Goal: Task Accomplishment & Management: Manage account settings

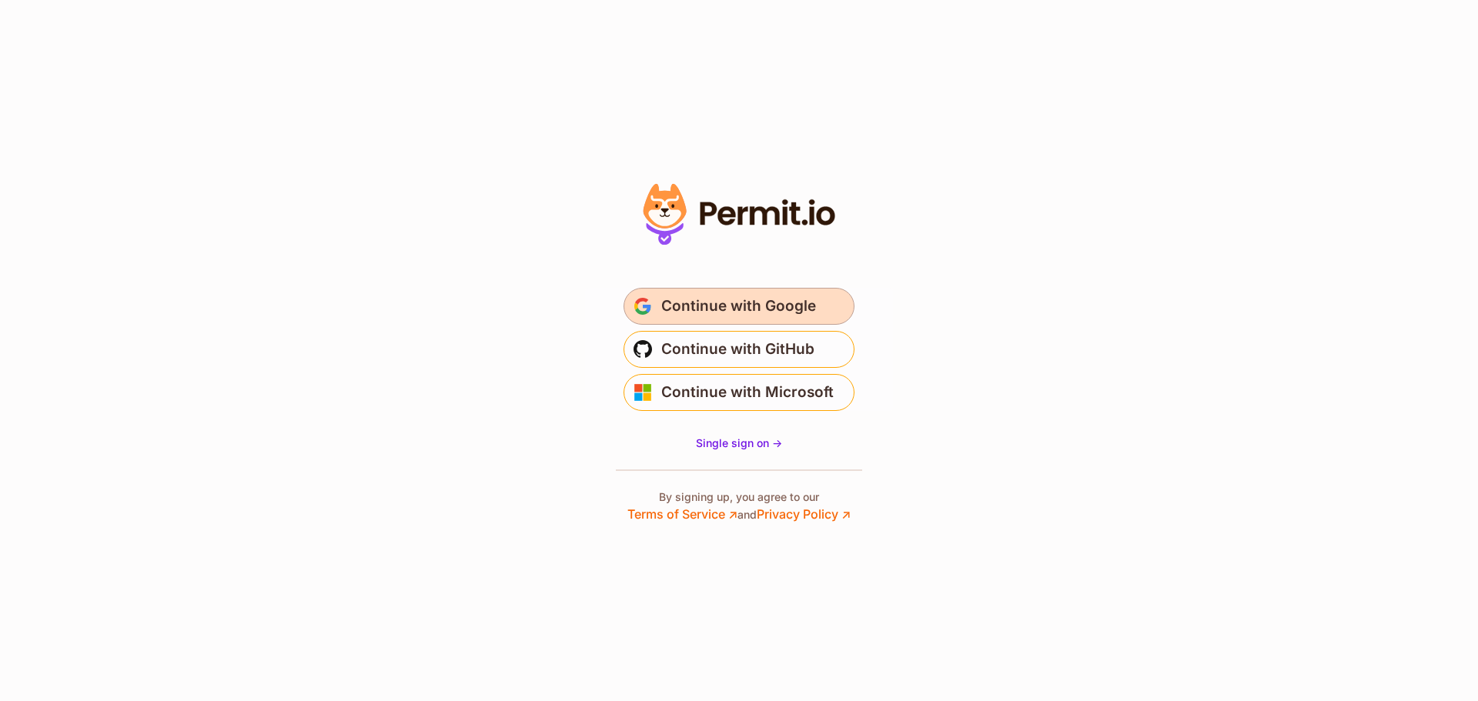
click at [686, 306] on span "Continue with Google" at bounding box center [738, 306] width 155 height 25
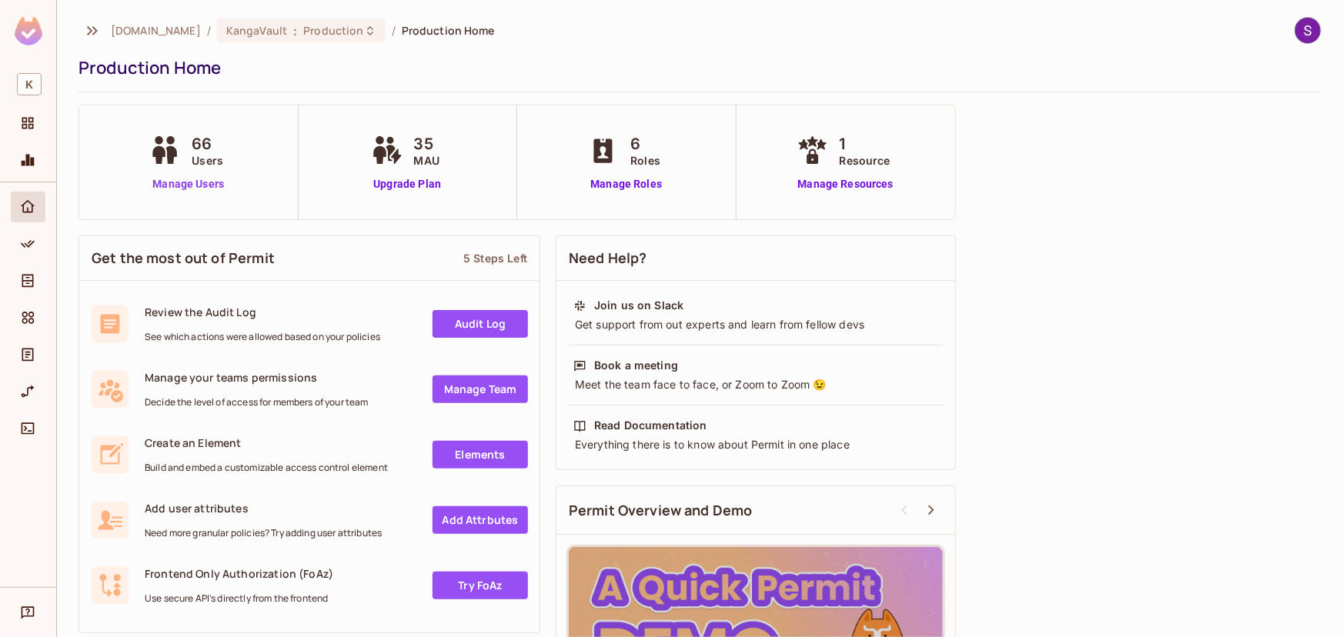
click at [195, 179] on link "Manage Users" at bounding box center [187, 184] width 85 height 16
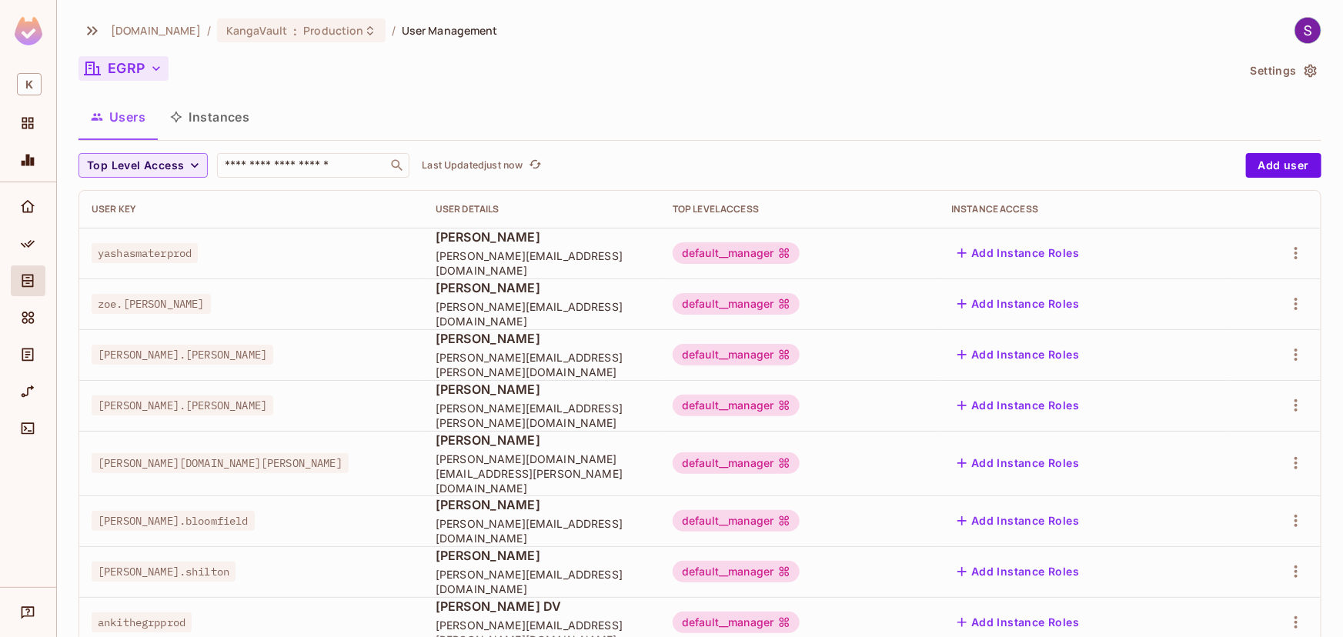
click at [159, 78] on button "EGRP" at bounding box center [123, 68] width 90 height 25
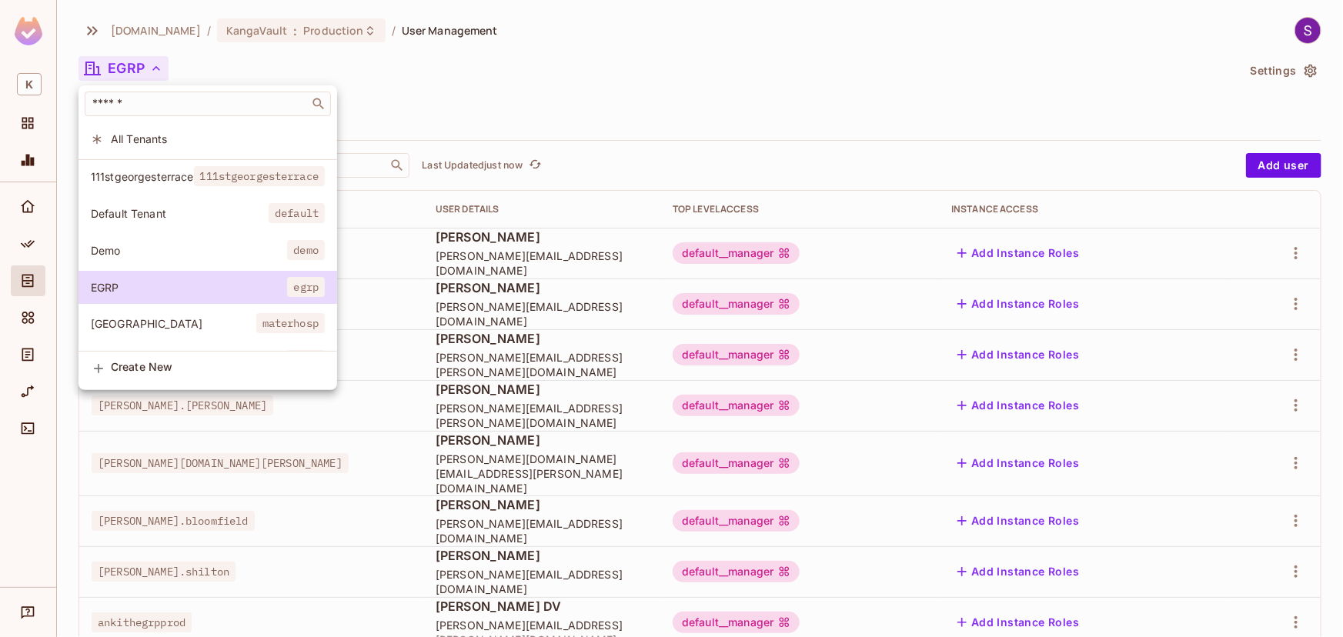
click at [214, 254] on span "Demo" at bounding box center [189, 250] width 196 height 15
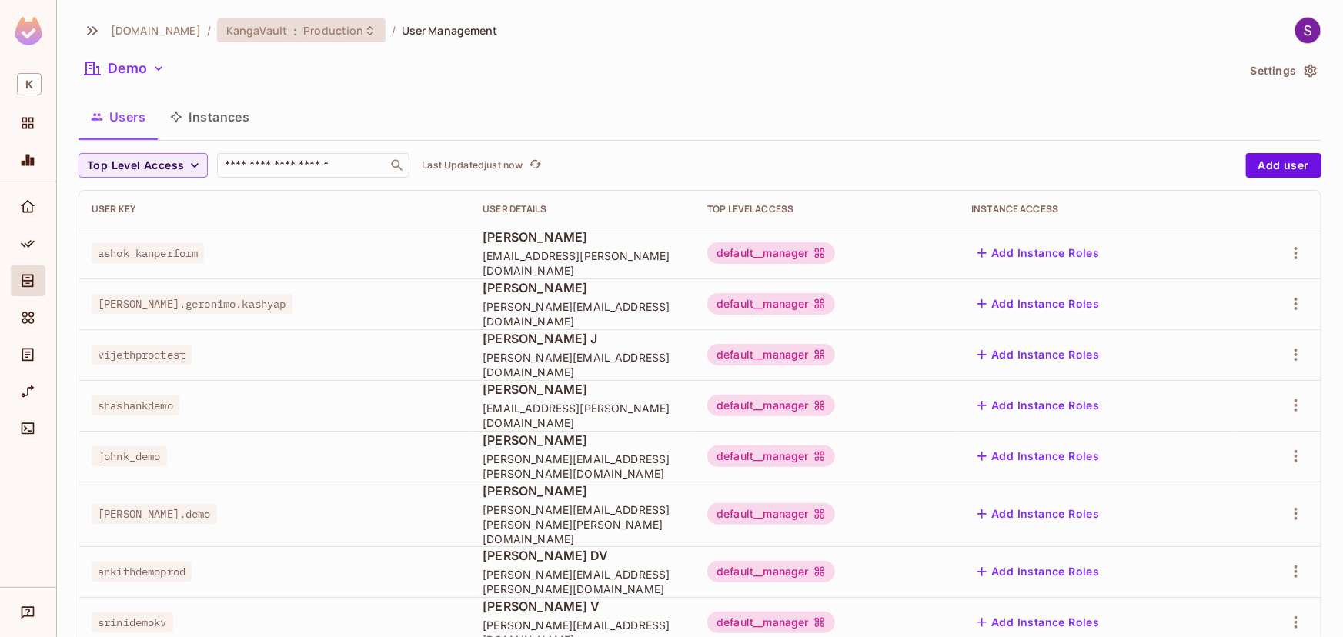
click at [333, 22] on div "KangaVault : Production" at bounding box center [301, 30] width 169 height 24
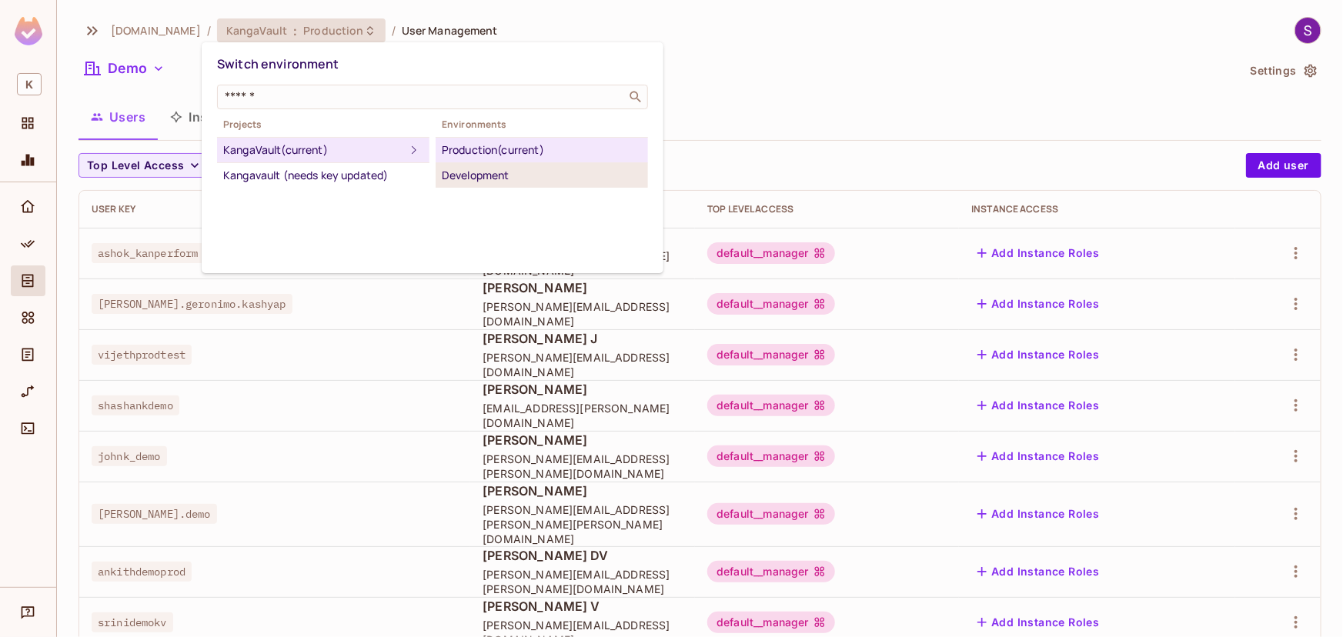
click at [472, 166] on div "Development" at bounding box center [542, 175] width 200 height 18
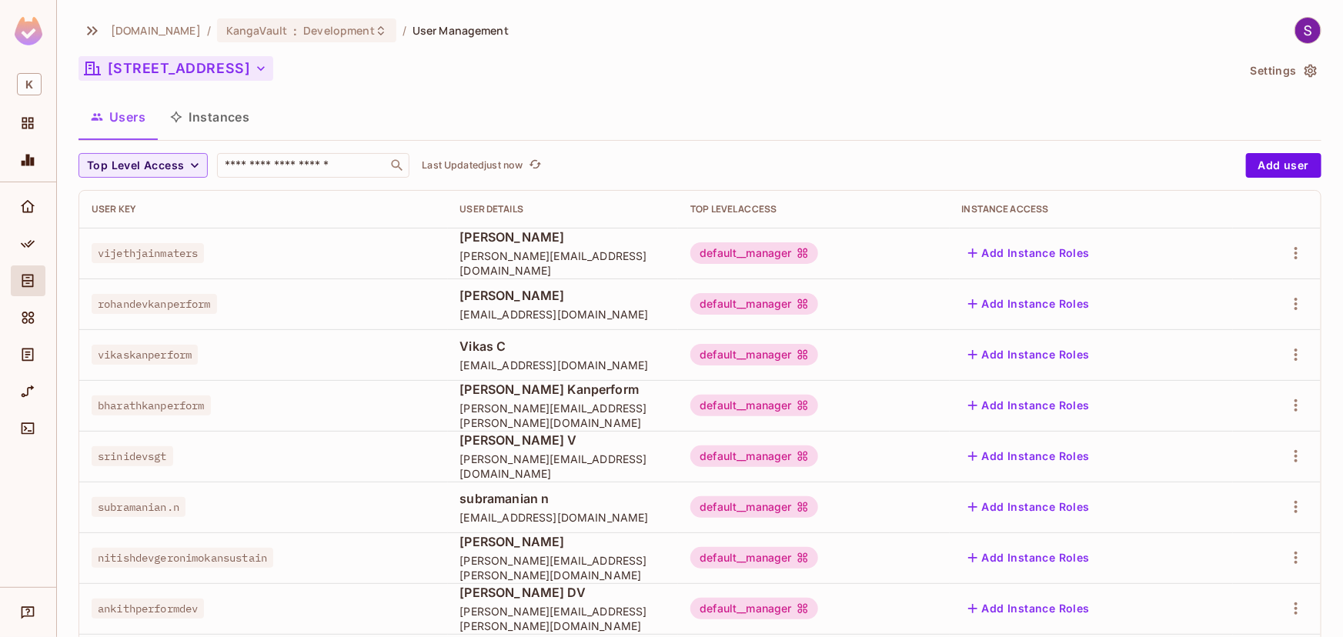
click at [246, 72] on button "[STREET_ADDRESS]" at bounding box center [175, 68] width 195 height 25
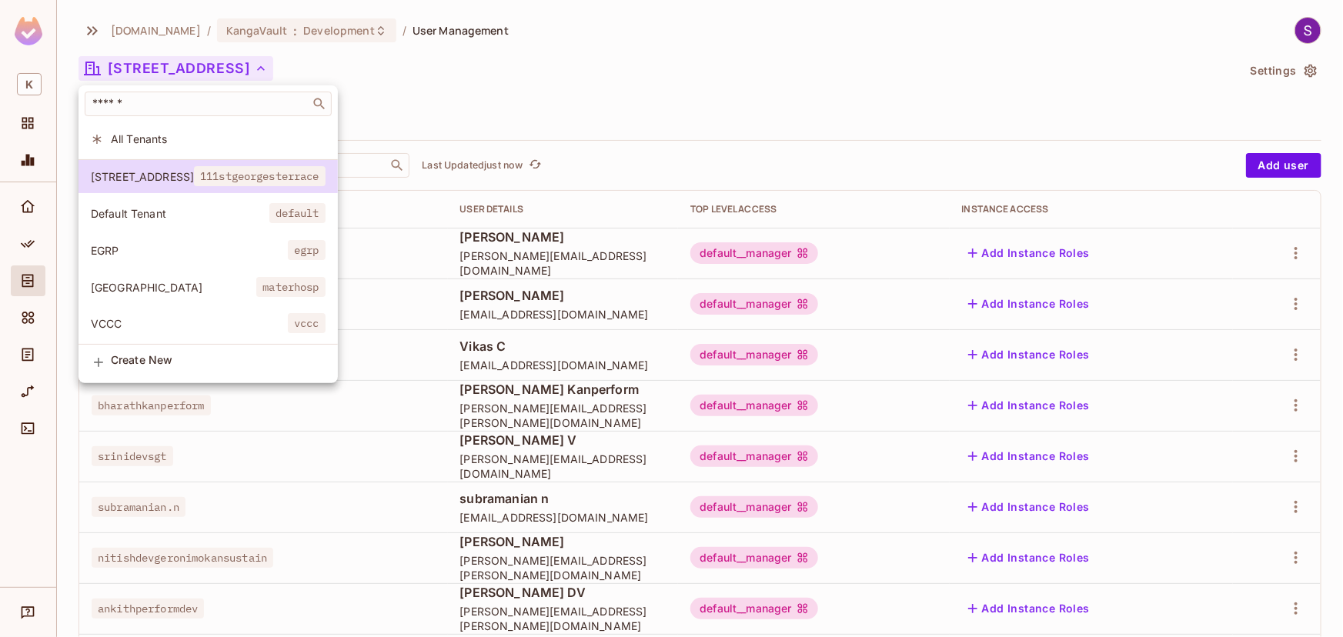
click at [207, 370] on div "Create New" at bounding box center [218, 362] width 215 height 16
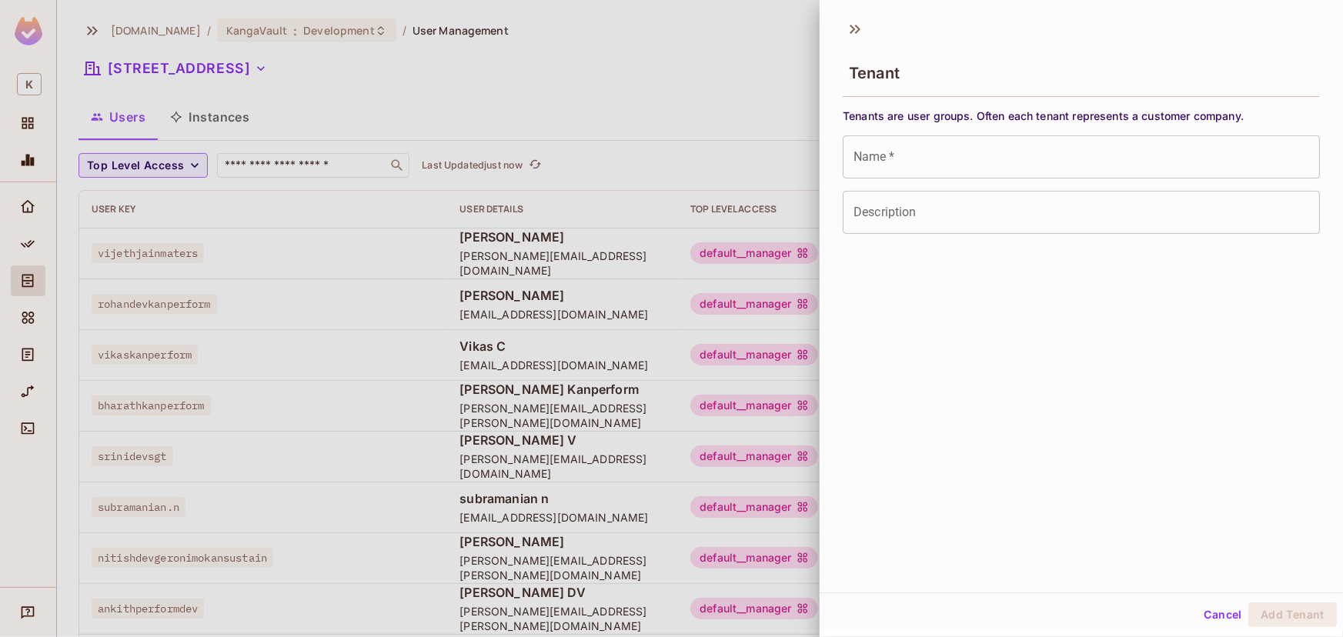
click at [903, 176] on input "Name   *" at bounding box center [1081, 156] width 477 height 43
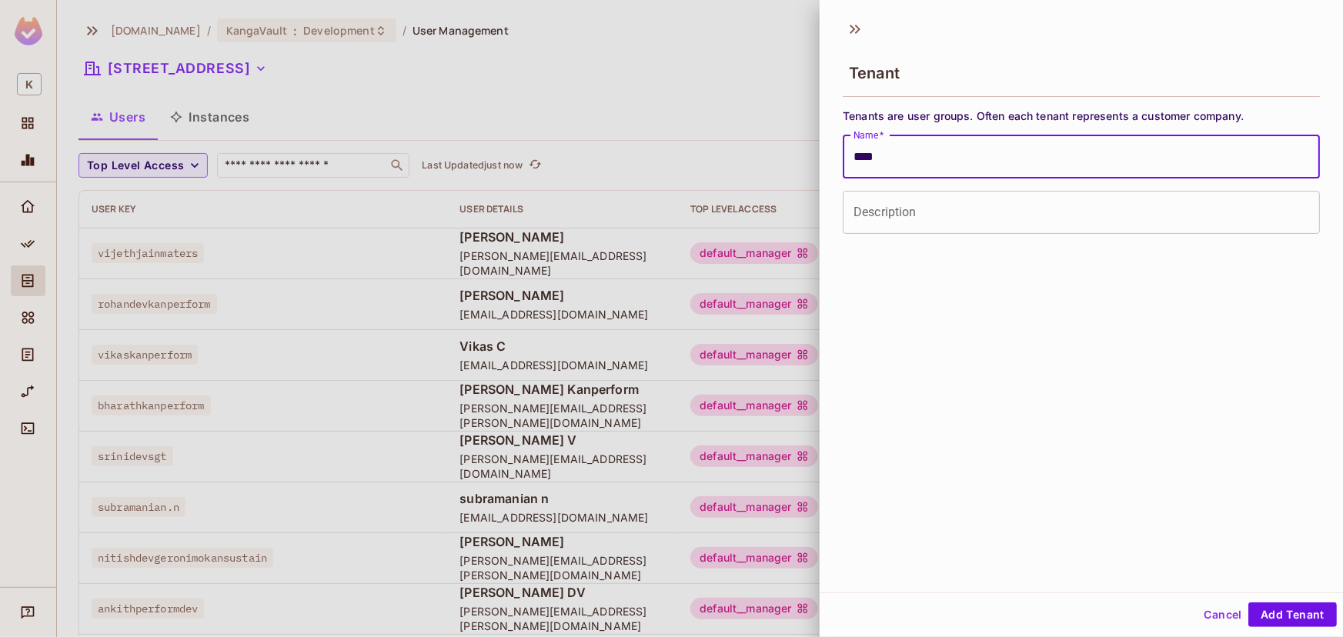
type input "****"
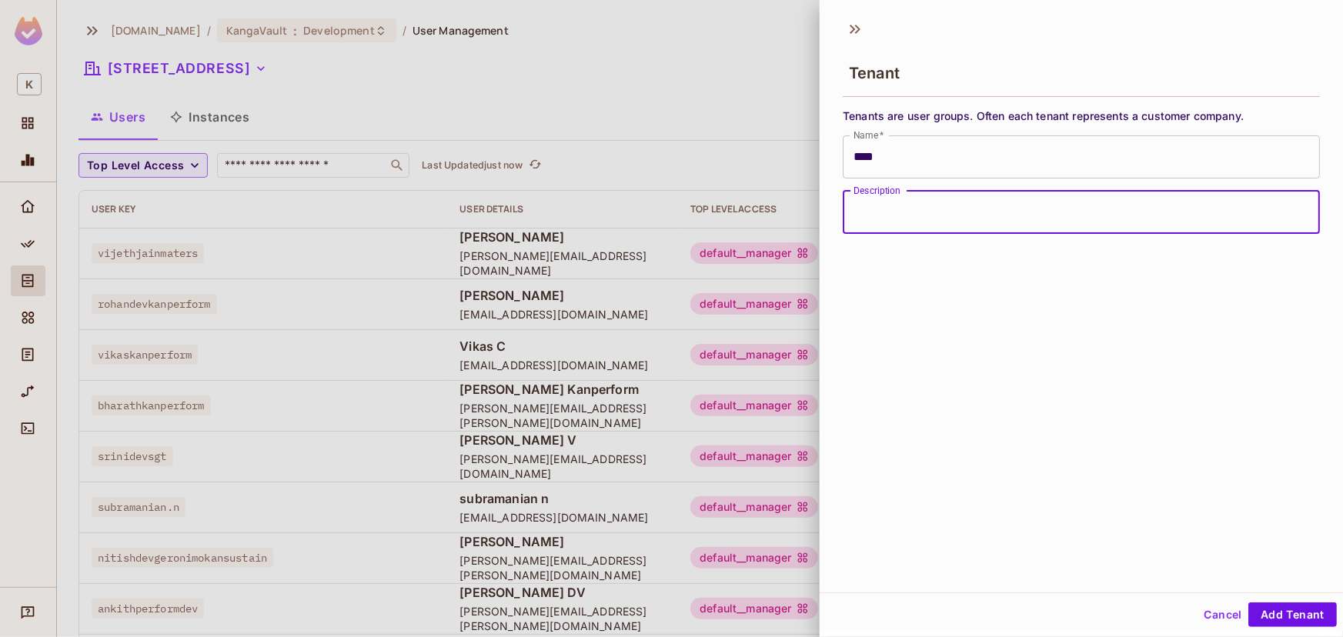
click at [907, 219] on input "Description" at bounding box center [1081, 212] width 477 height 43
type input "****"
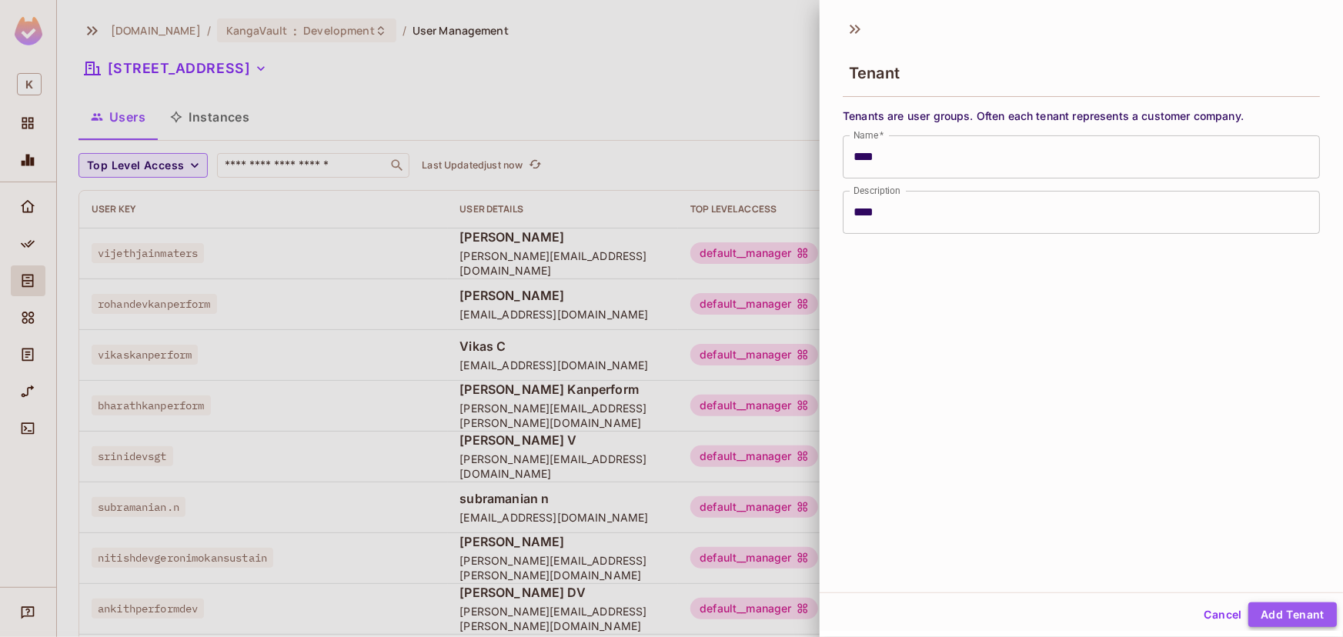
click at [1285, 603] on button "Add Tenant" at bounding box center [1292, 615] width 89 height 25
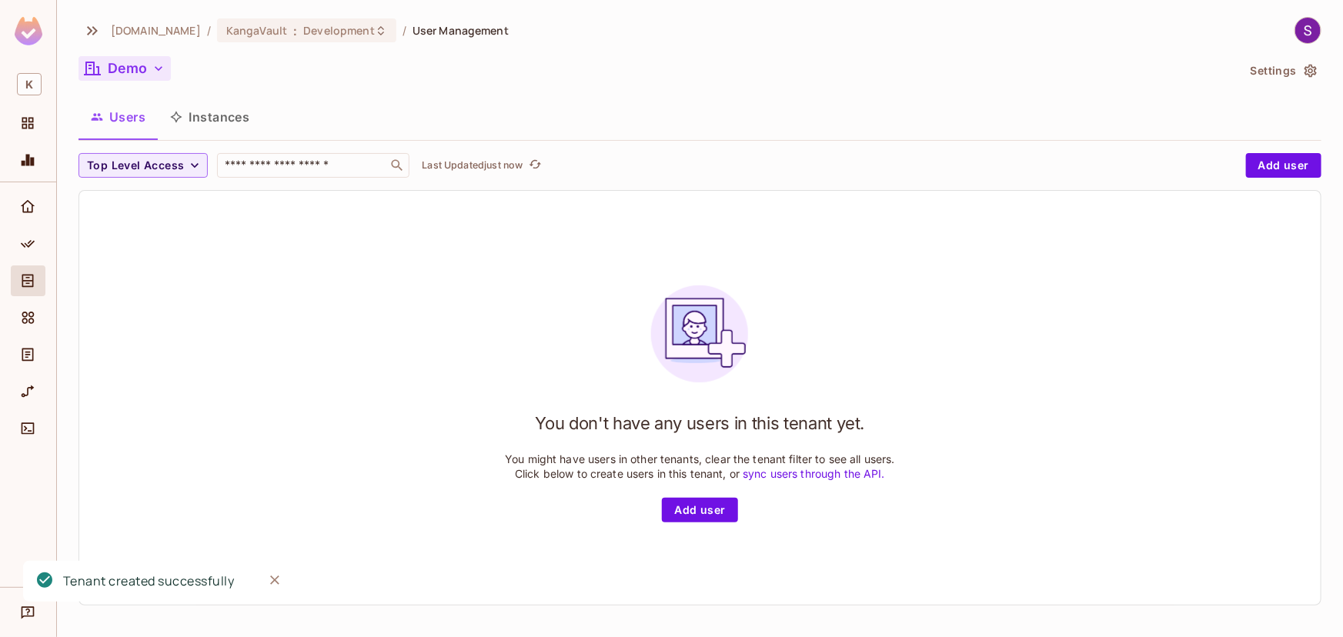
click at [145, 69] on button "Demo" at bounding box center [124, 68] width 92 height 25
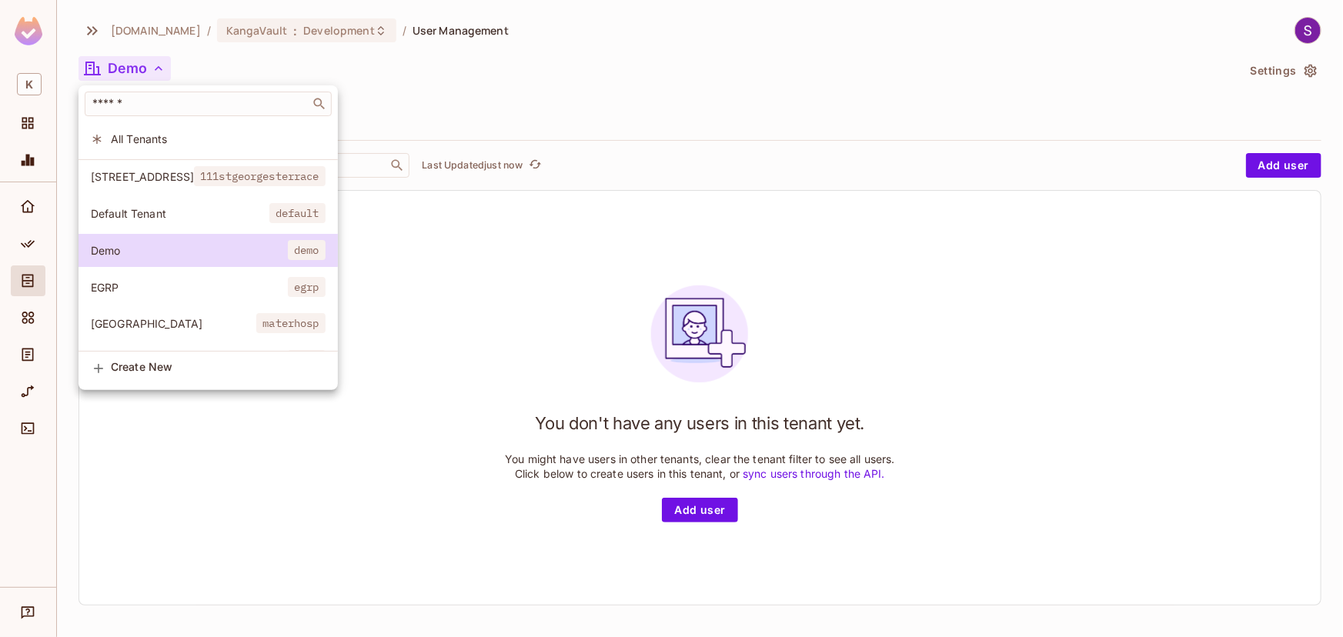
click at [1191, 209] on div at bounding box center [671, 318] width 1343 height 637
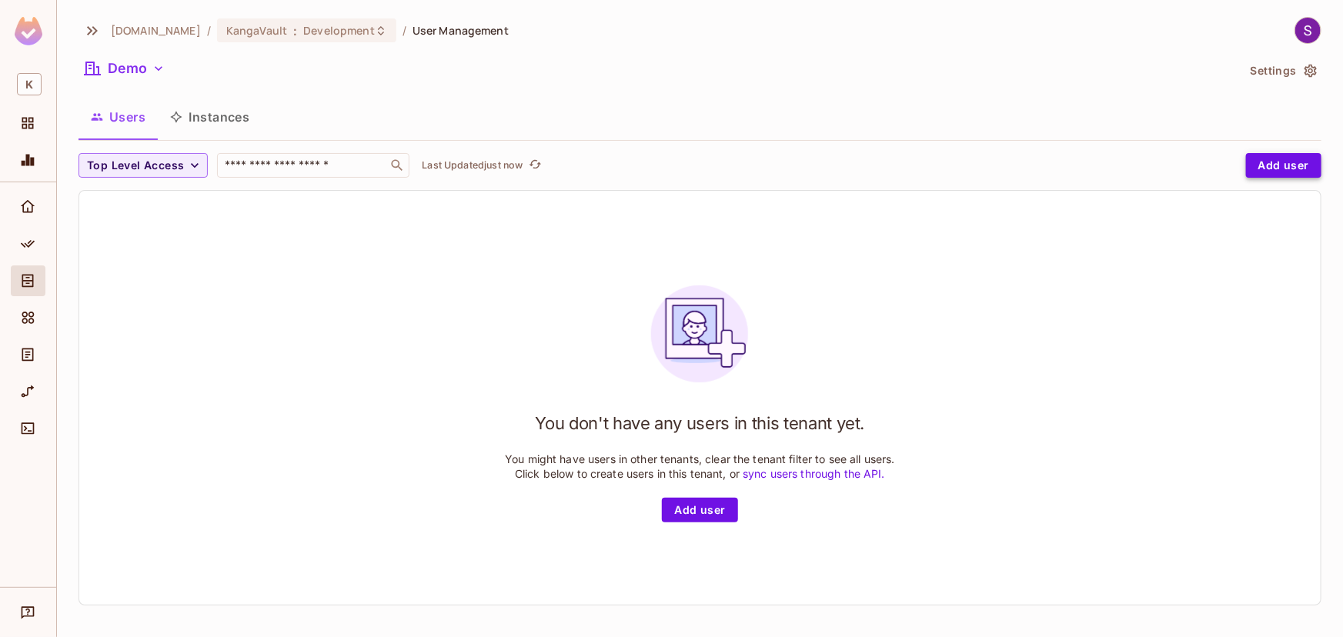
click at [1246, 165] on button "Add user" at bounding box center [1283, 165] width 75 height 25
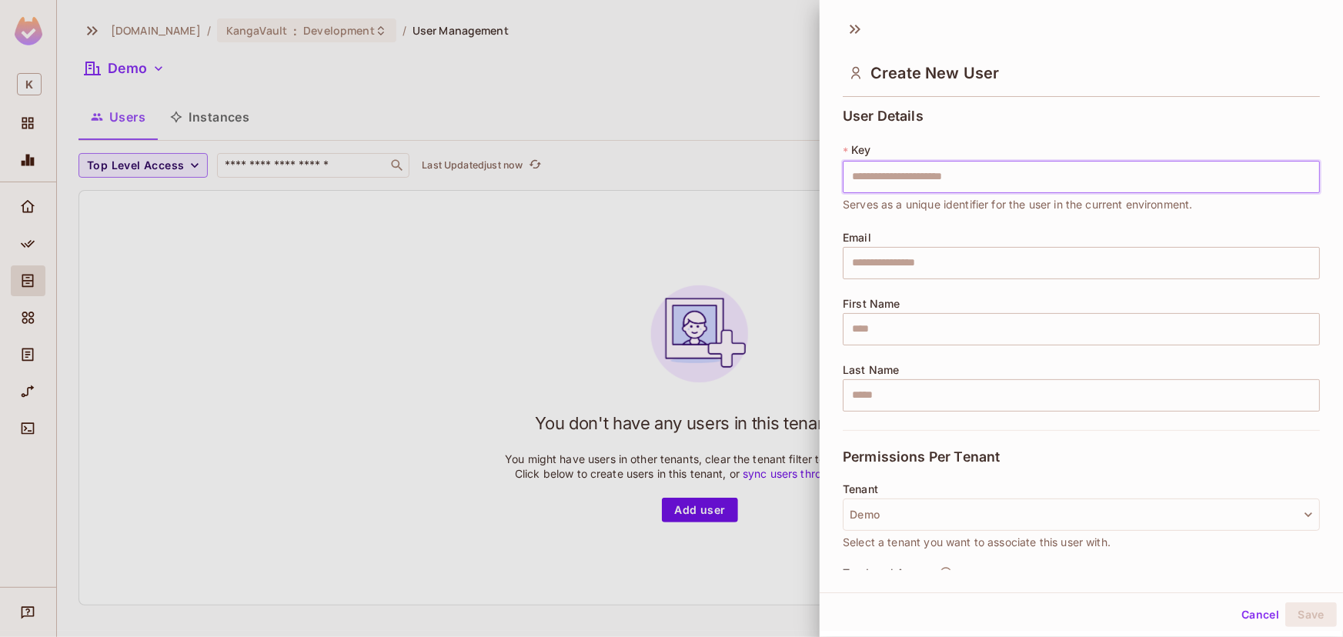
click at [947, 183] on input "text" at bounding box center [1081, 177] width 477 height 32
type input "**********"
click at [924, 276] on input "text" at bounding box center [1081, 263] width 477 height 32
type input "**********"
click at [873, 339] on input "text" at bounding box center [1081, 329] width 477 height 32
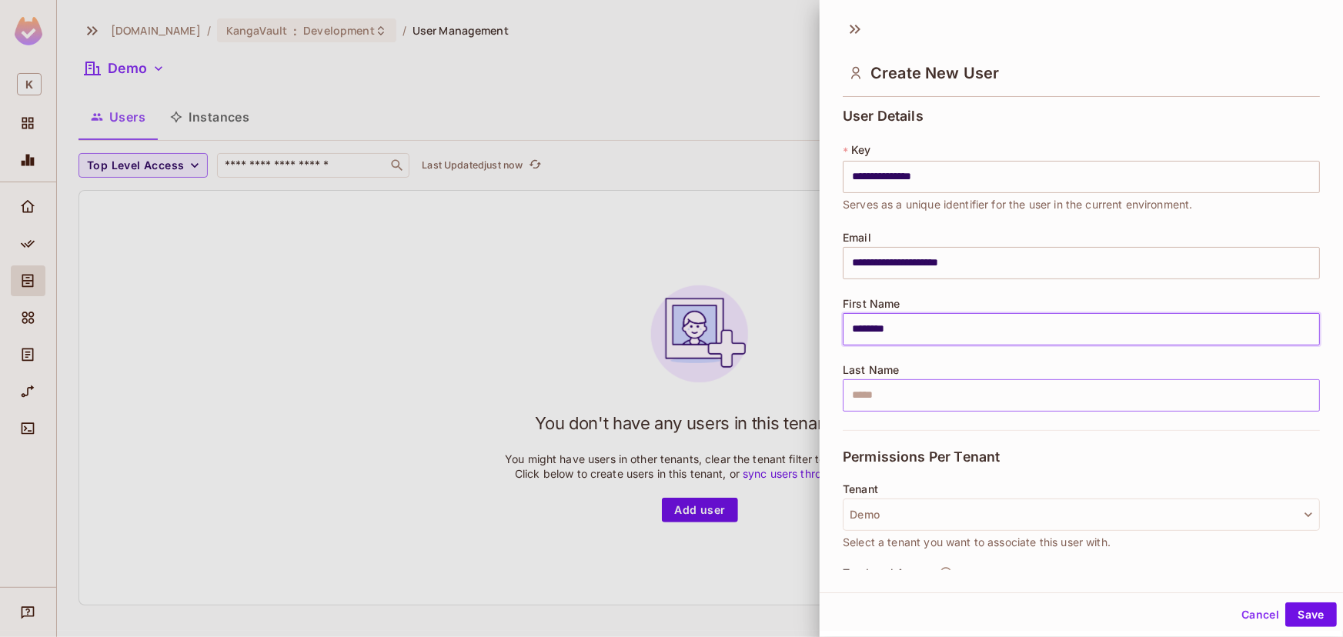
type input "********"
click at [898, 394] on input "text" at bounding box center [1081, 395] width 477 height 32
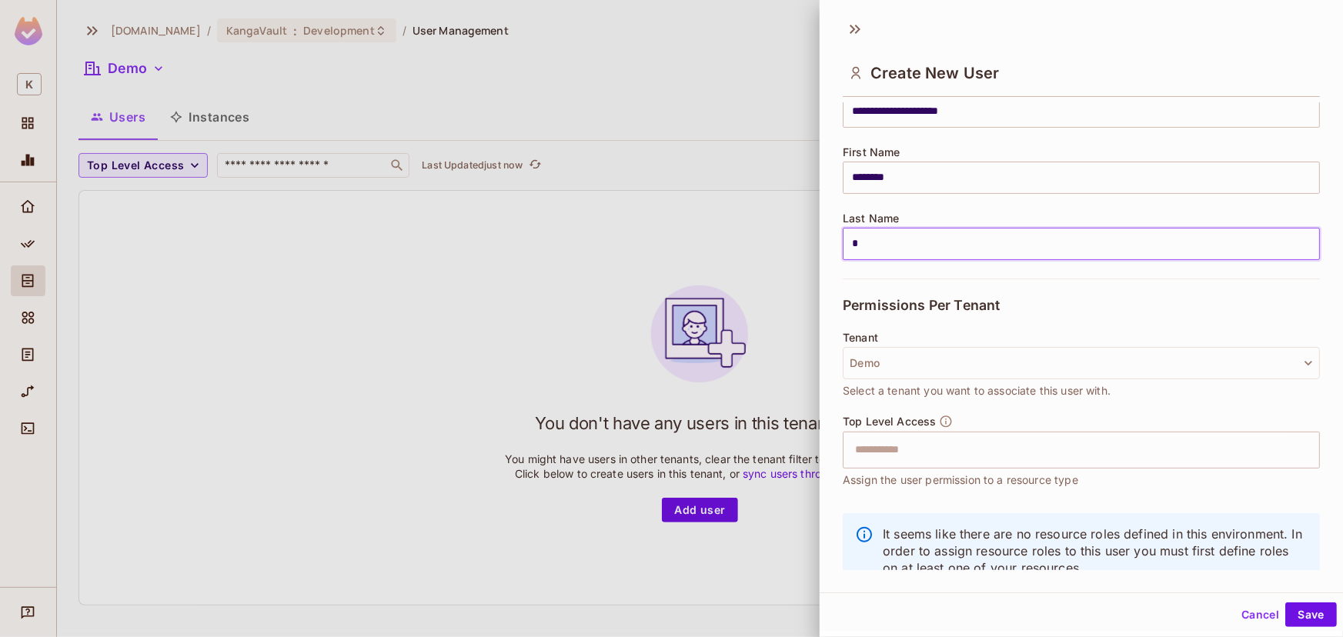
scroll to position [193, 0]
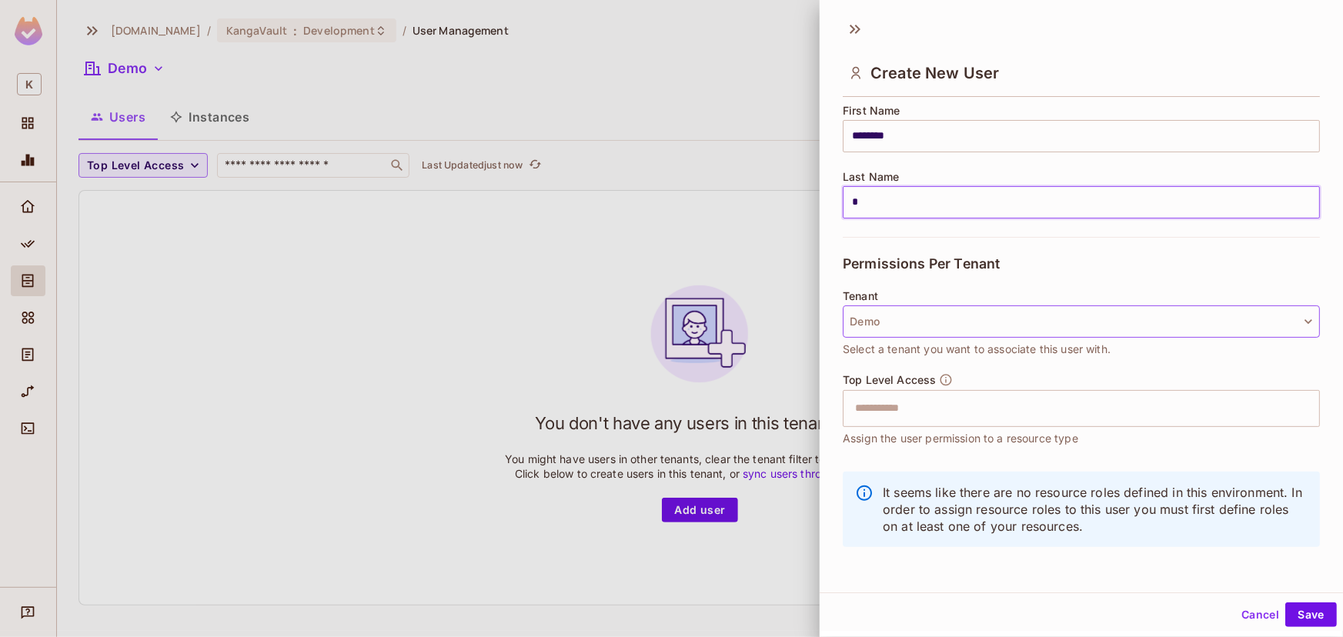
type input "*"
click at [1067, 323] on button "Demo" at bounding box center [1081, 322] width 477 height 32
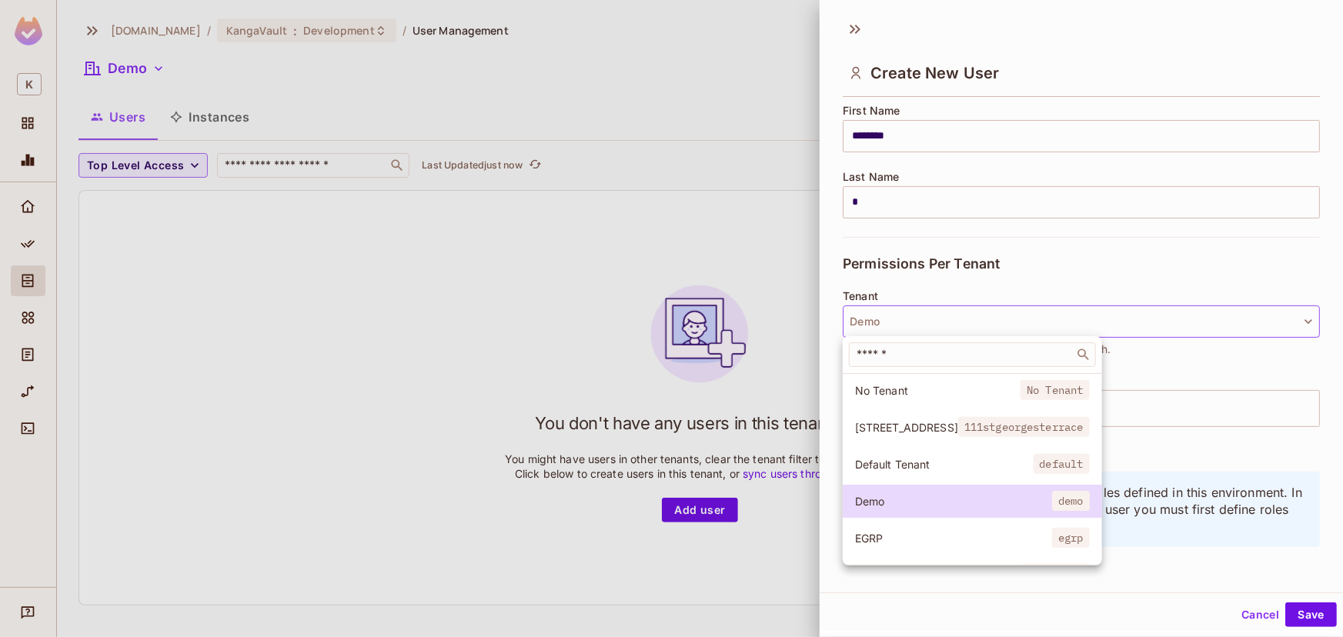
click at [1067, 323] on div at bounding box center [671, 318] width 1343 height 637
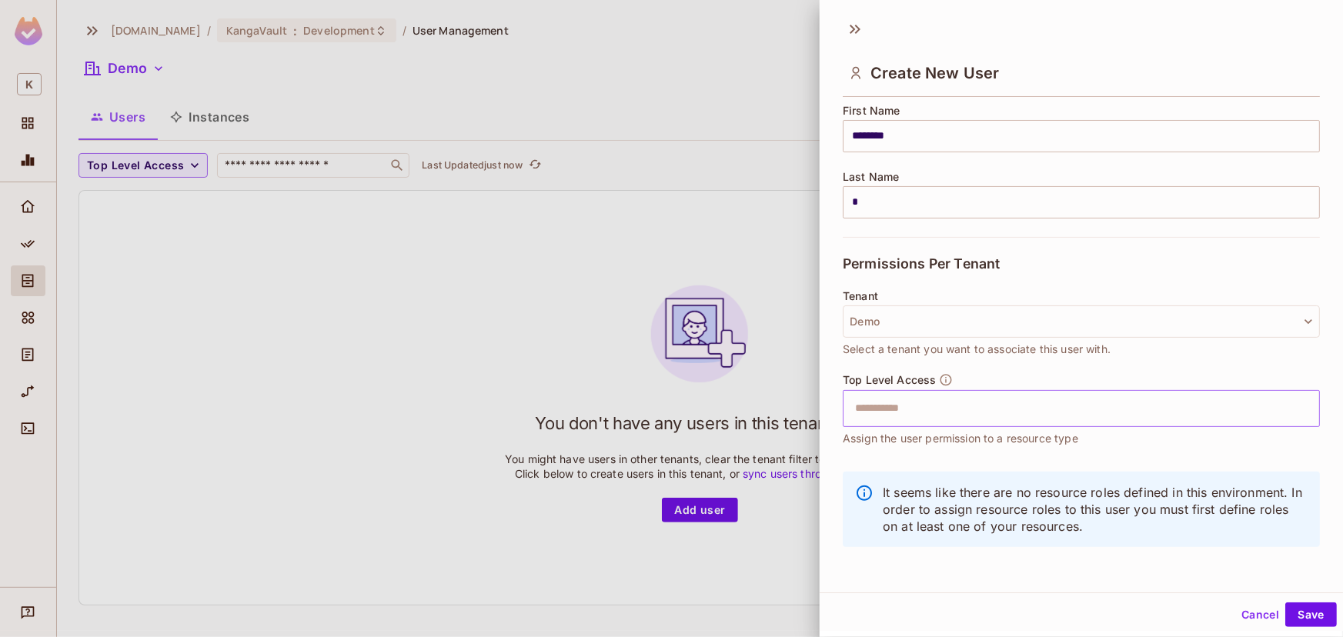
click at [1063, 402] on input "text" at bounding box center [1068, 408] width 444 height 31
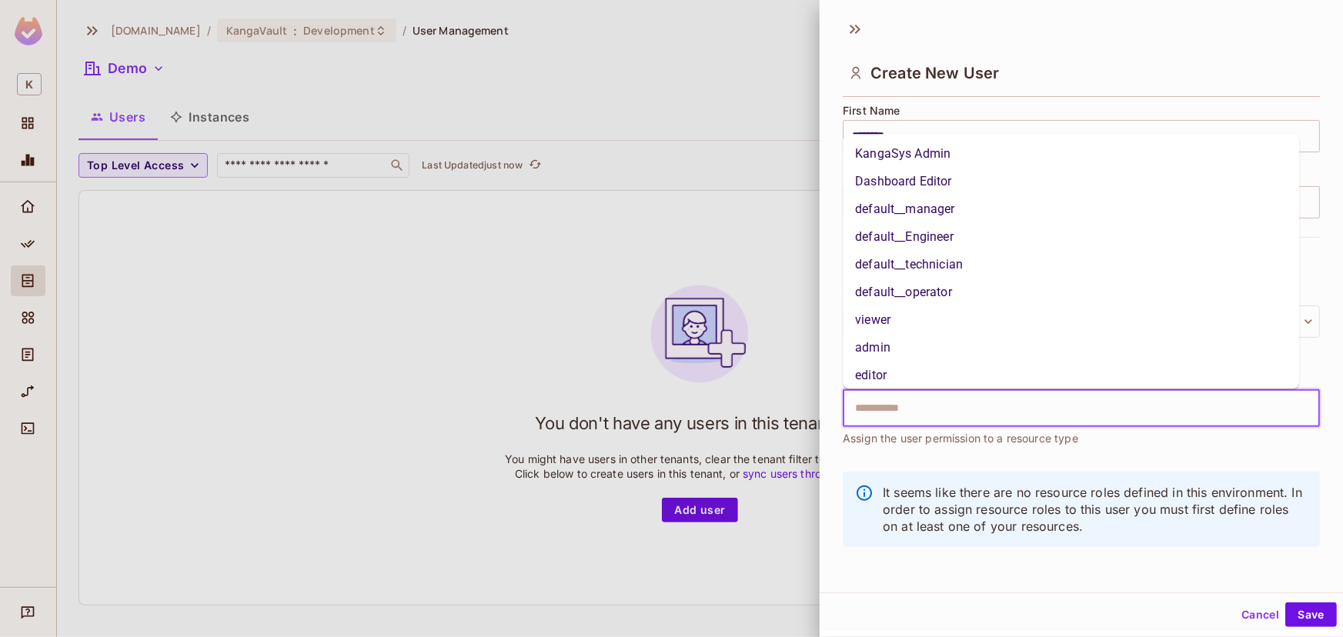
click at [1008, 203] on li "default__manager" at bounding box center [1071, 209] width 456 height 28
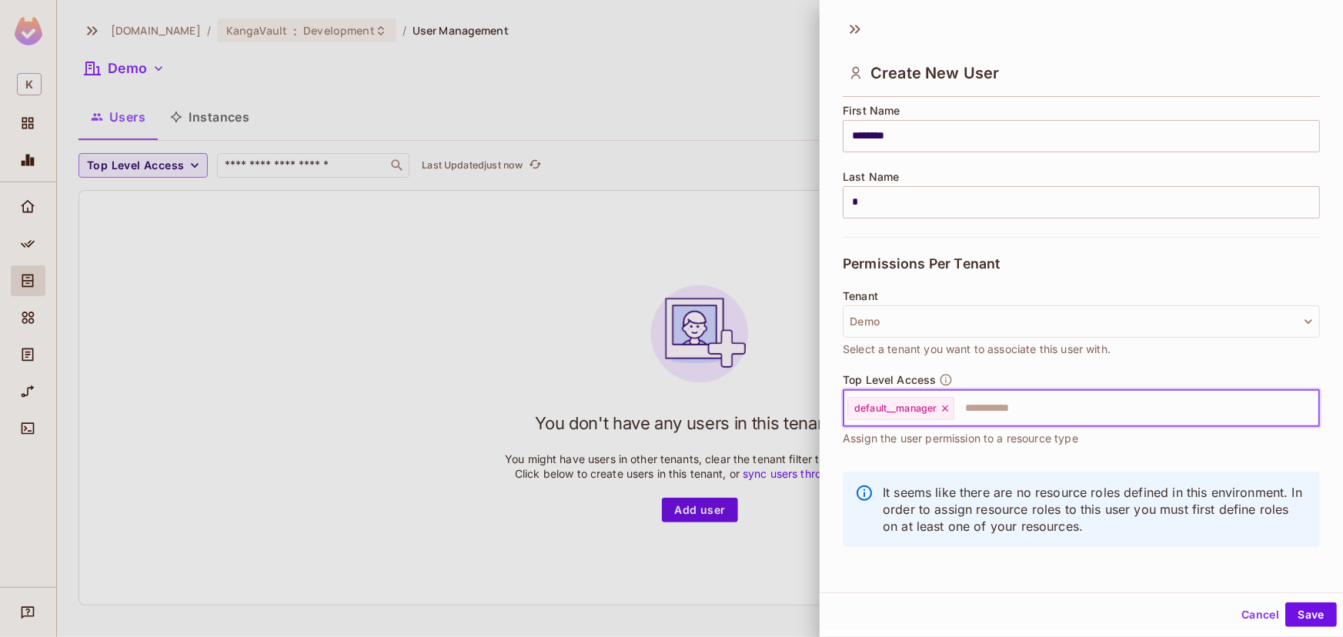
scroll to position [2, 0]
click at [1294, 606] on button "Save" at bounding box center [1311, 613] width 52 height 25
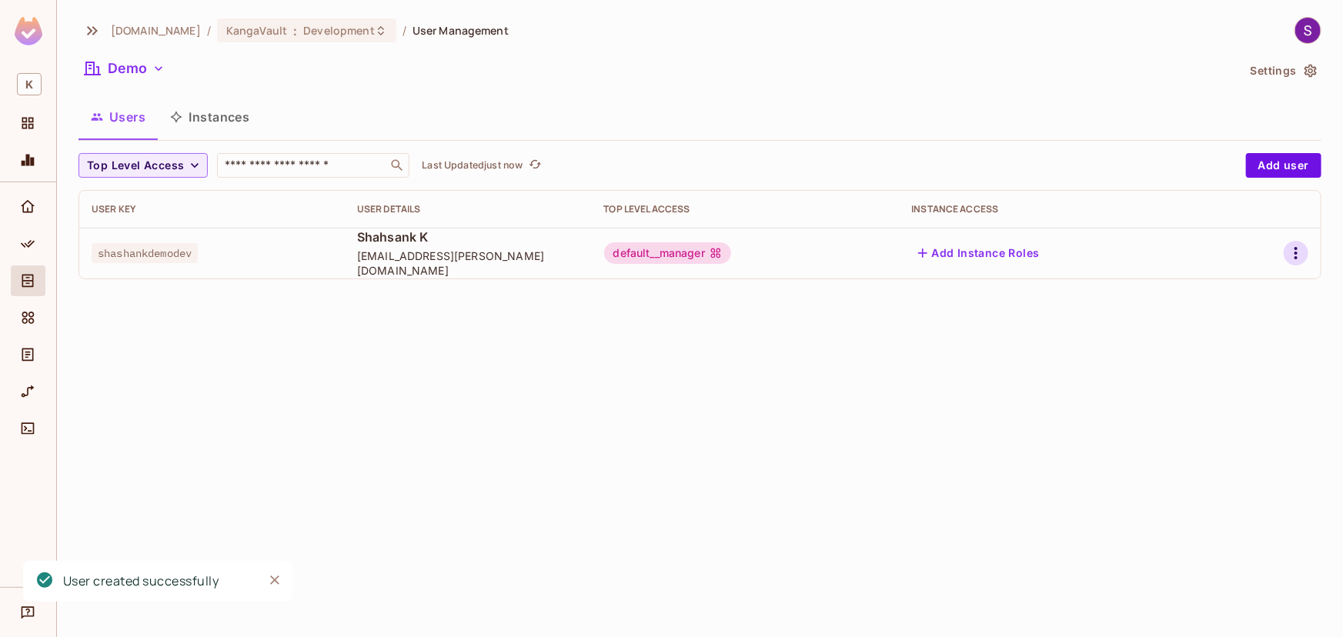
click at [1291, 252] on icon "button" at bounding box center [1296, 253] width 18 height 18
click at [147, 457] on div at bounding box center [671, 318] width 1343 height 637
click at [326, 37] on span "Development" at bounding box center [338, 30] width 71 height 15
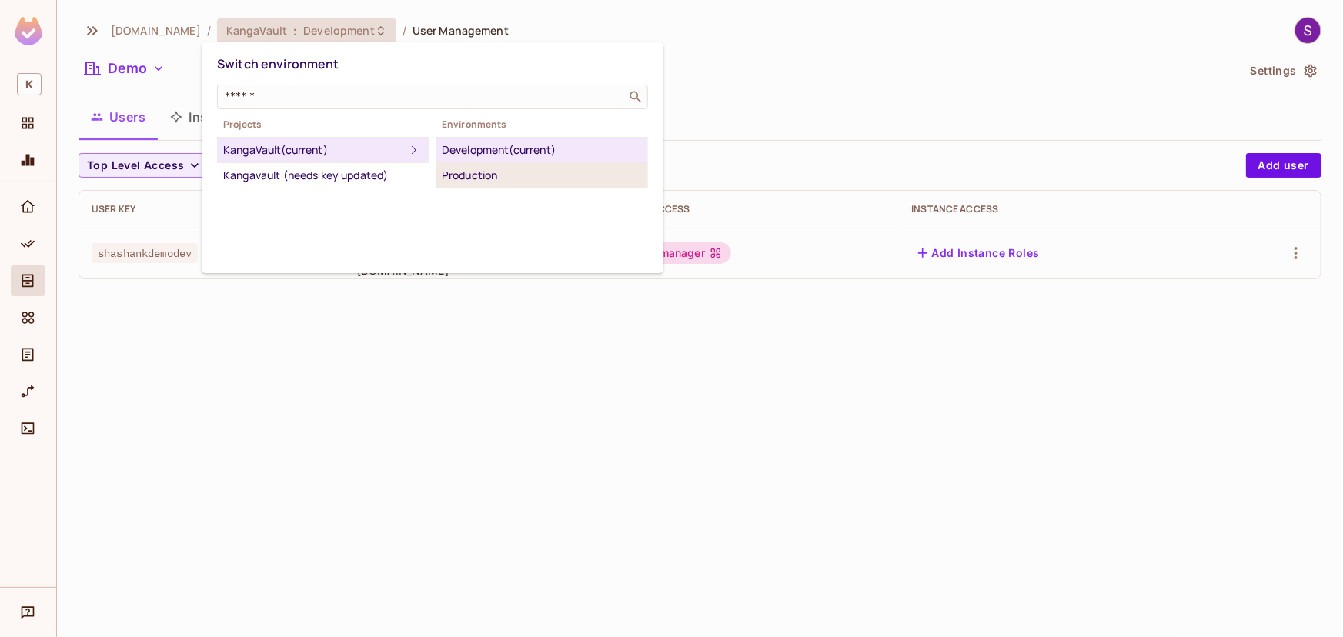
click at [466, 172] on div "Production" at bounding box center [542, 175] width 200 height 18
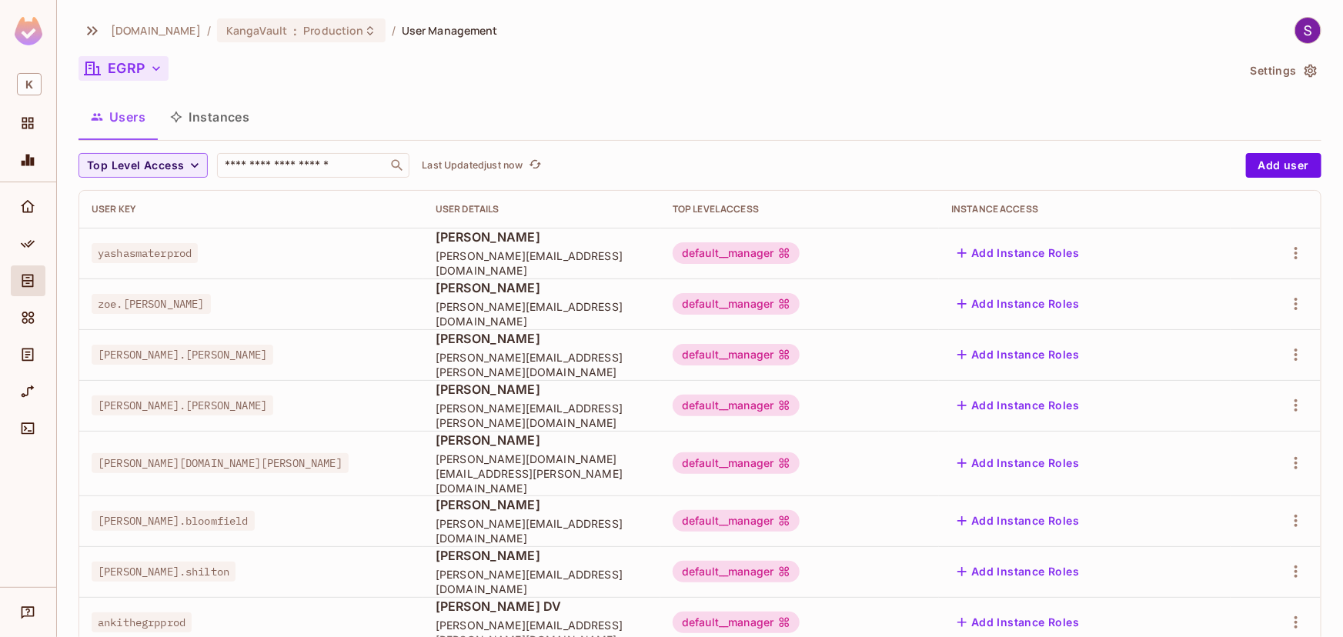
click at [149, 78] on button "EGRP" at bounding box center [123, 68] width 90 height 25
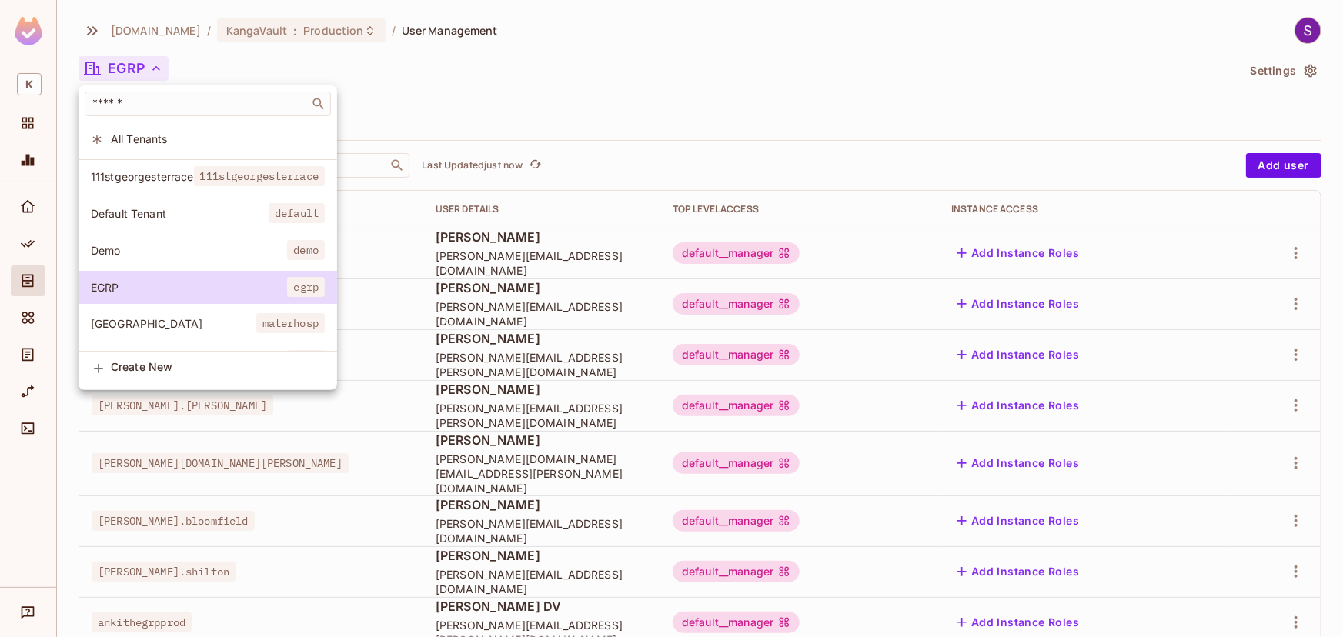
click at [1225, 219] on div at bounding box center [671, 318] width 1343 height 637
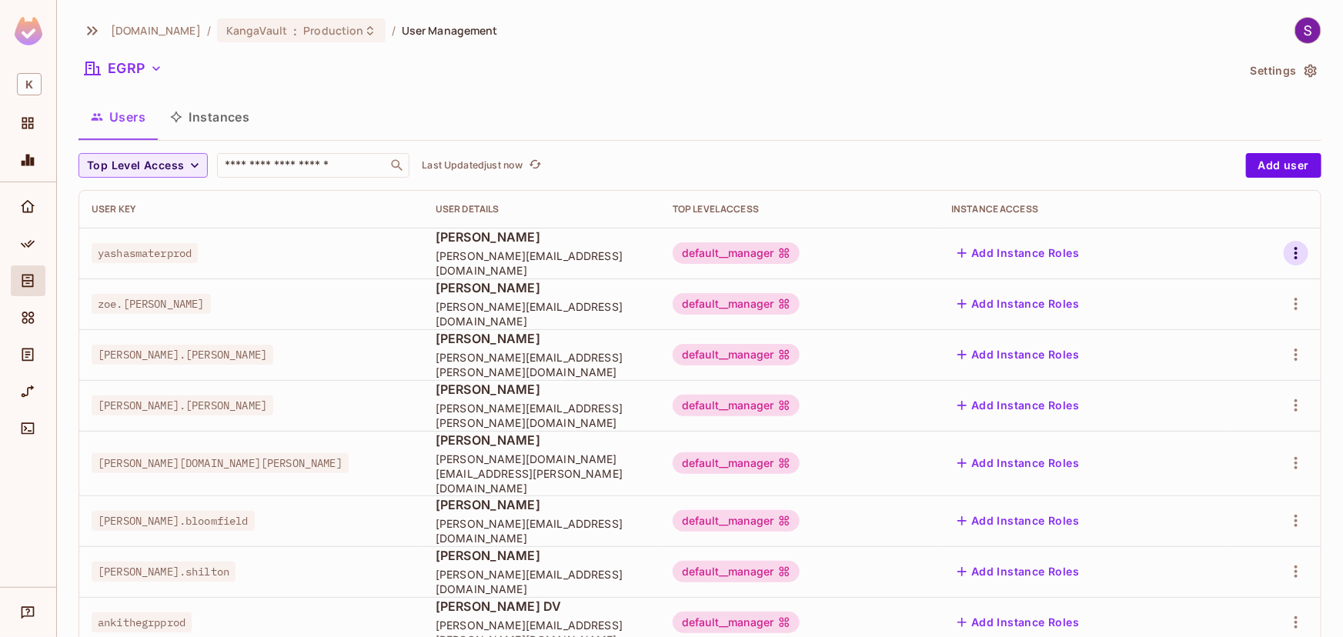
click at [1288, 248] on icon "button" at bounding box center [1296, 253] width 18 height 18
click at [1192, 330] on span "Edit Attributes" at bounding box center [1232, 322] width 85 height 25
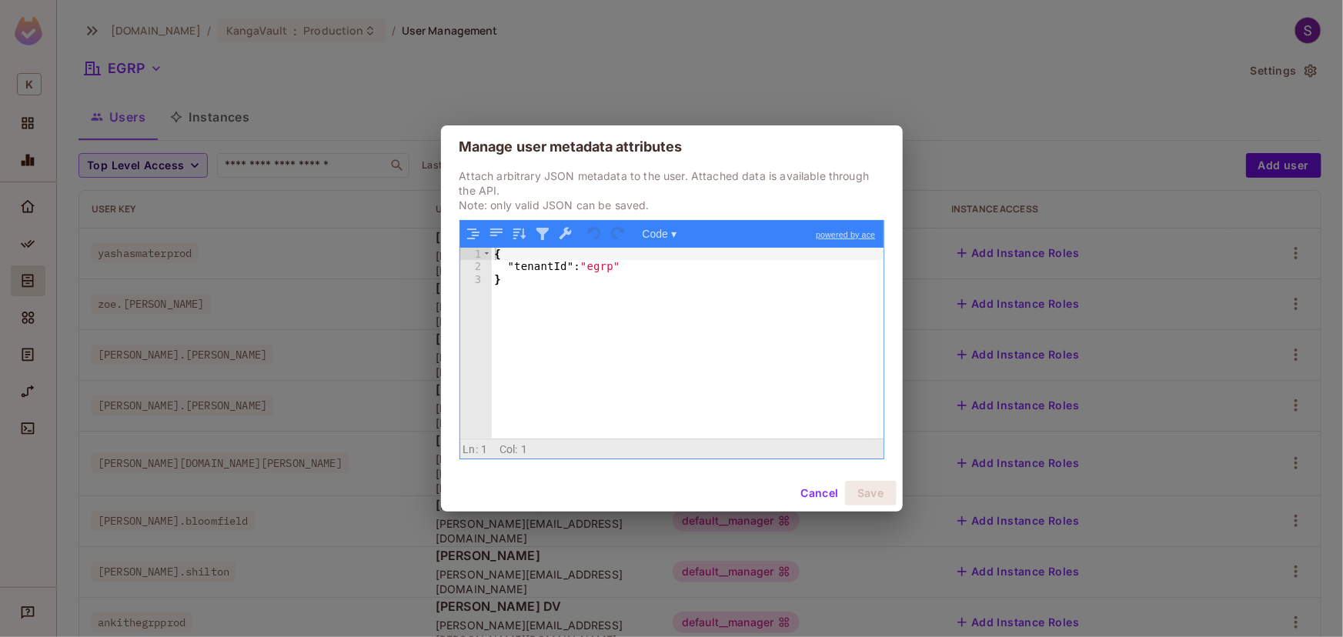
click at [673, 329] on div "{ "tenantId" : "egrp" }" at bounding box center [688, 356] width 392 height 216
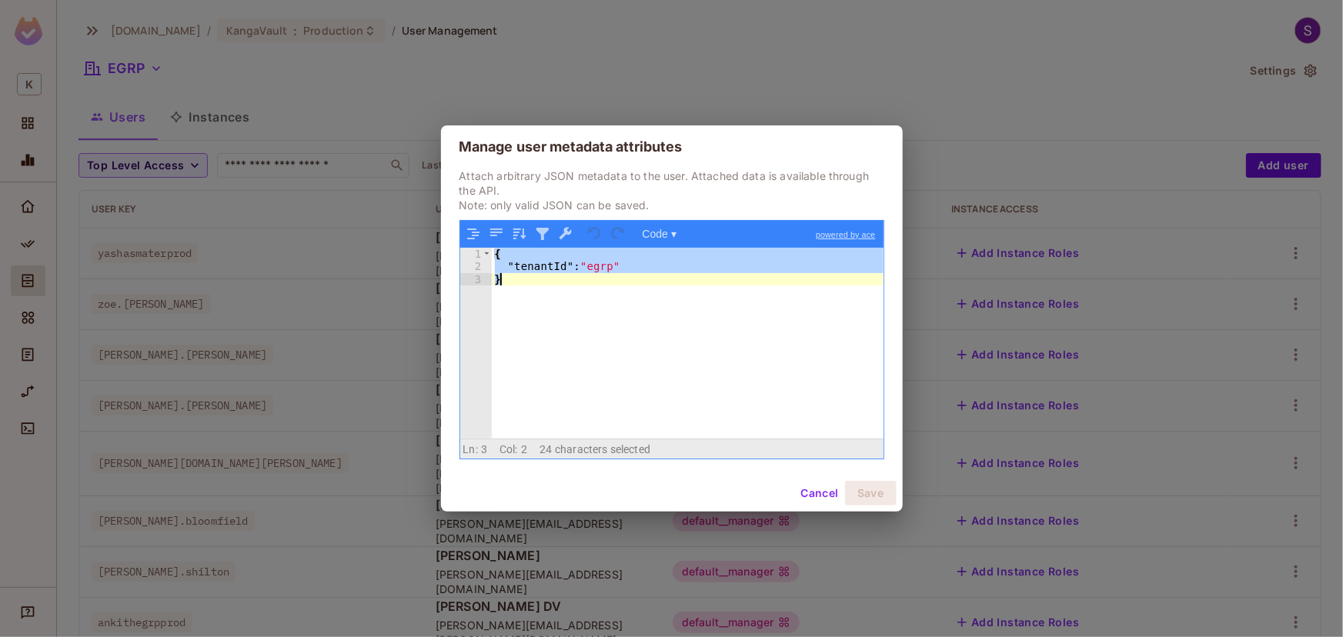
click at [545, 306] on div "{ "tenantId" : "egrp" }" at bounding box center [688, 343] width 392 height 191
click at [372, 168] on div "Manage user metadata attributes Attach arbitrary JSON metadata to the user. Att…" at bounding box center [671, 318] width 1343 height 637
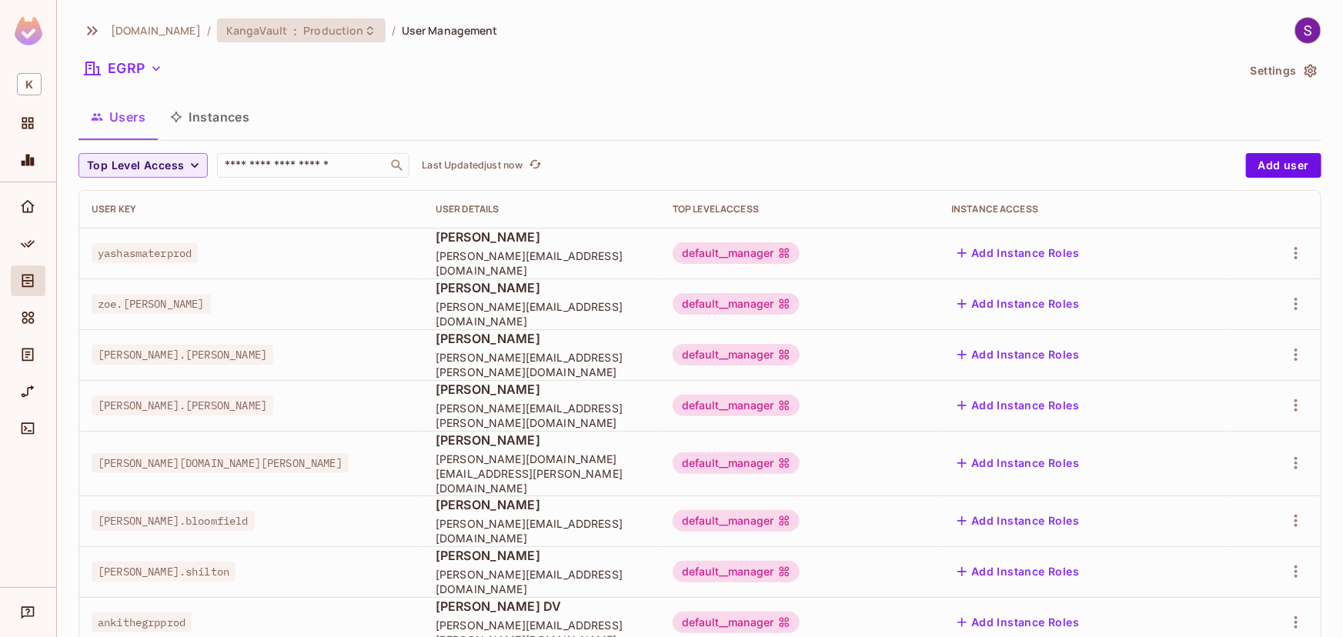
click at [364, 35] on icon at bounding box center [370, 31] width 12 height 12
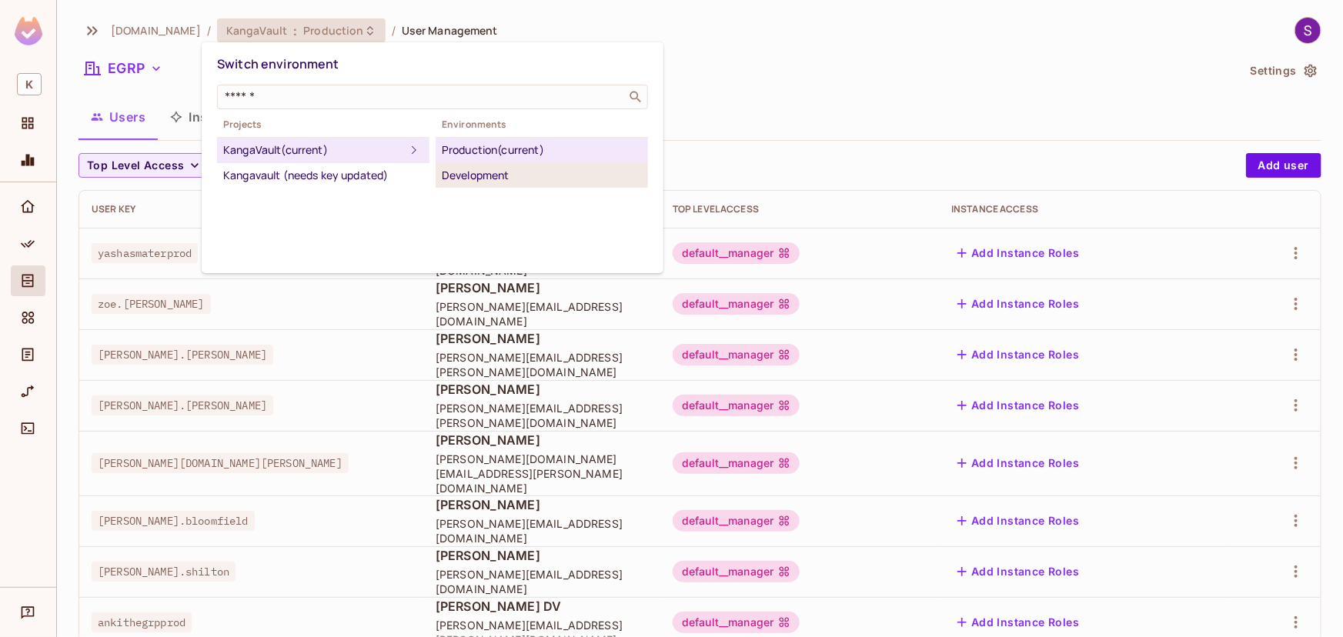
click at [453, 172] on div "Development" at bounding box center [542, 175] width 200 height 18
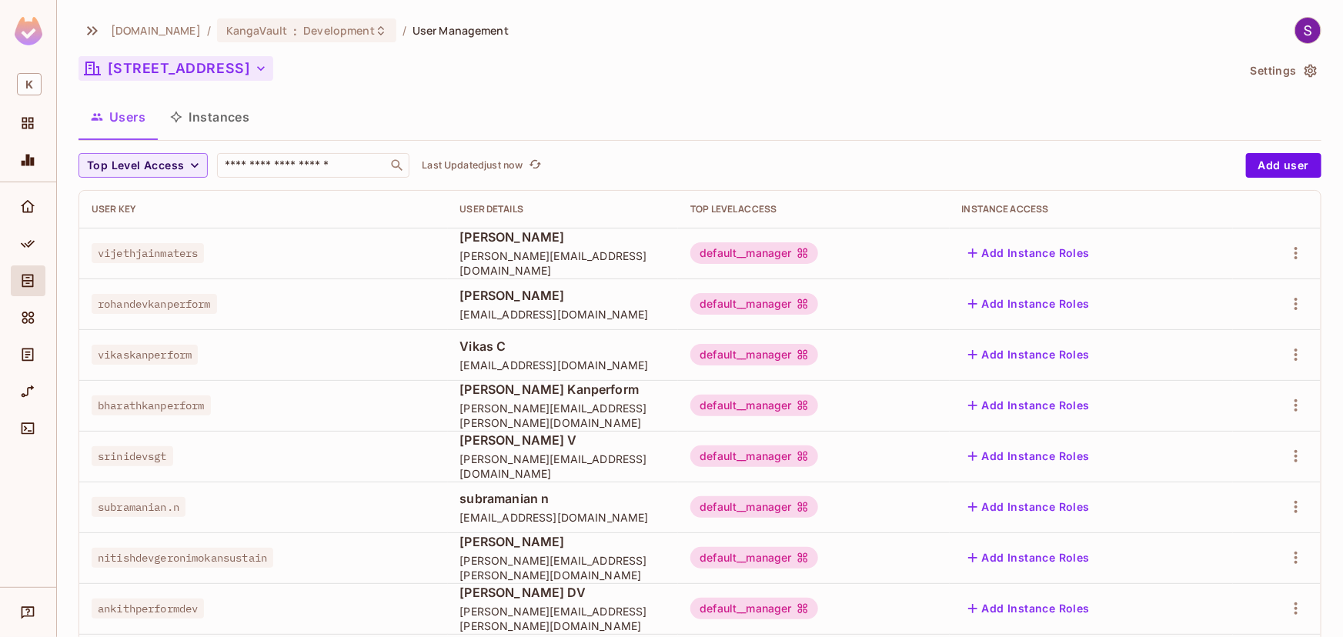
click at [163, 74] on button "[STREET_ADDRESS]" at bounding box center [175, 68] width 195 height 25
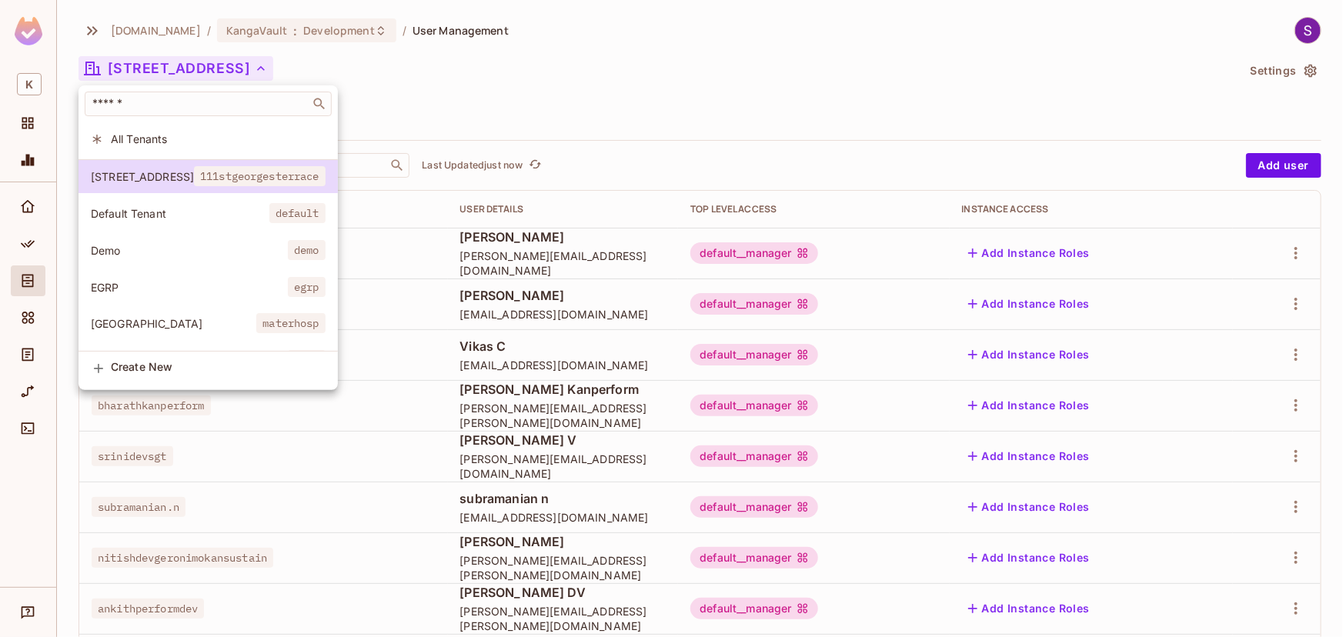
click at [194, 254] on span "Demo" at bounding box center [189, 250] width 197 height 15
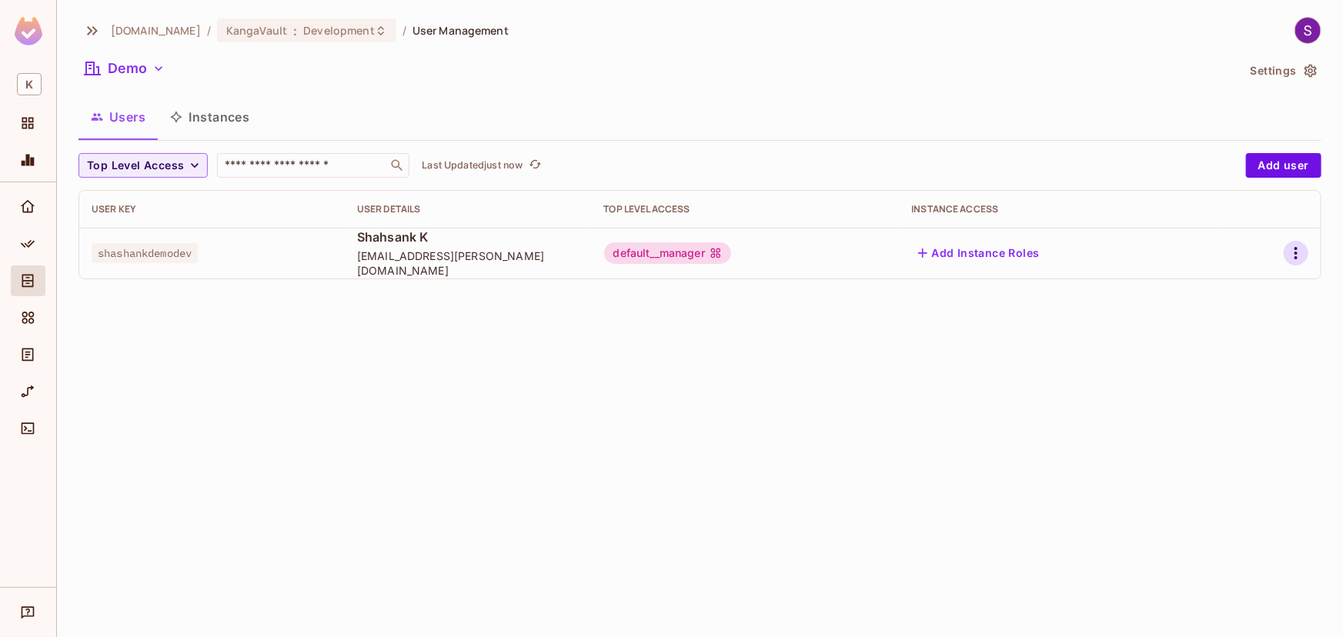
click at [1295, 256] on icon "button" at bounding box center [1295, 253] width 3 height 12
click at [1239, 329] on div "Edit Attributes" at bounding box center [1243, 322] width 76 height 15
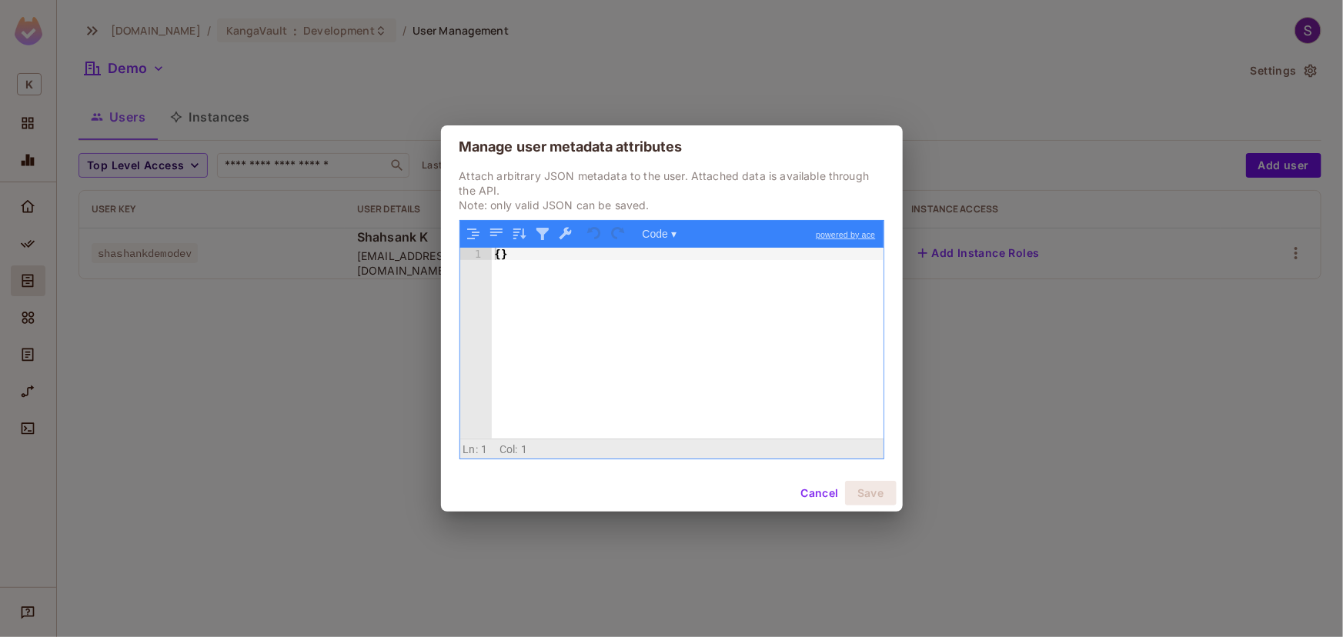
click at [634, 331] on div "{ }" at bounding box center [688, 356] width 392 height 216
paste textarea
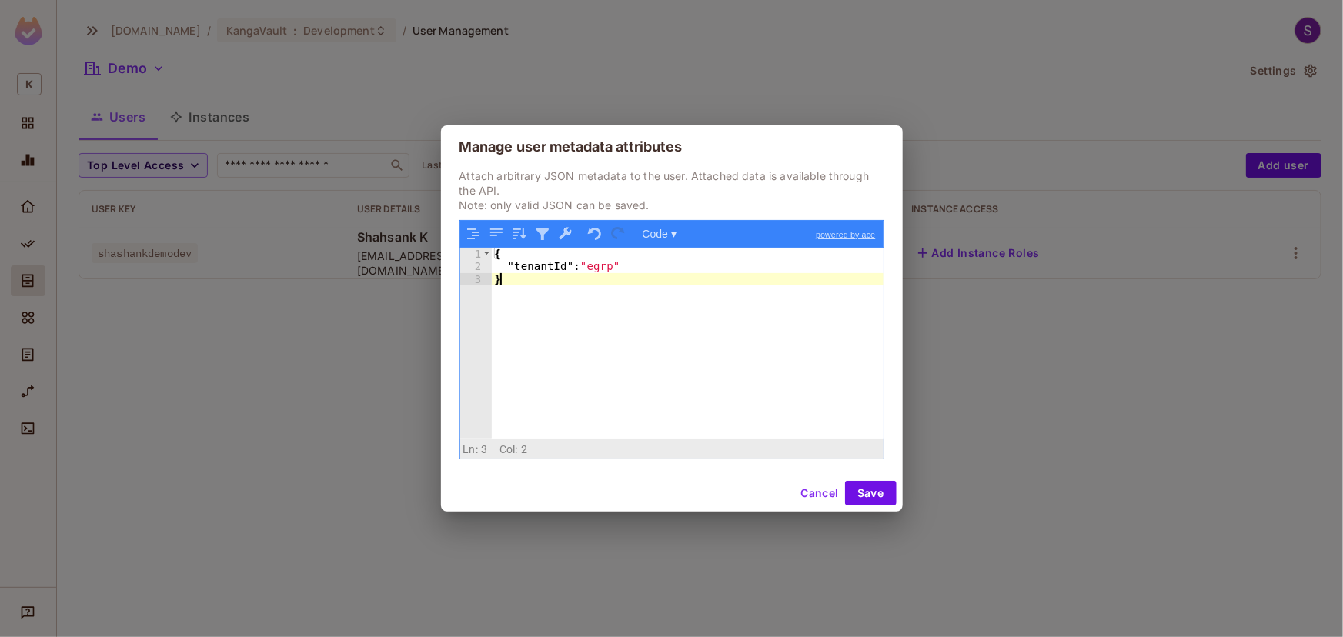
click at [593, 269] on div "{ "tenantId" : "egrp" }" at bounding box center [688, 356] width 392 height 216
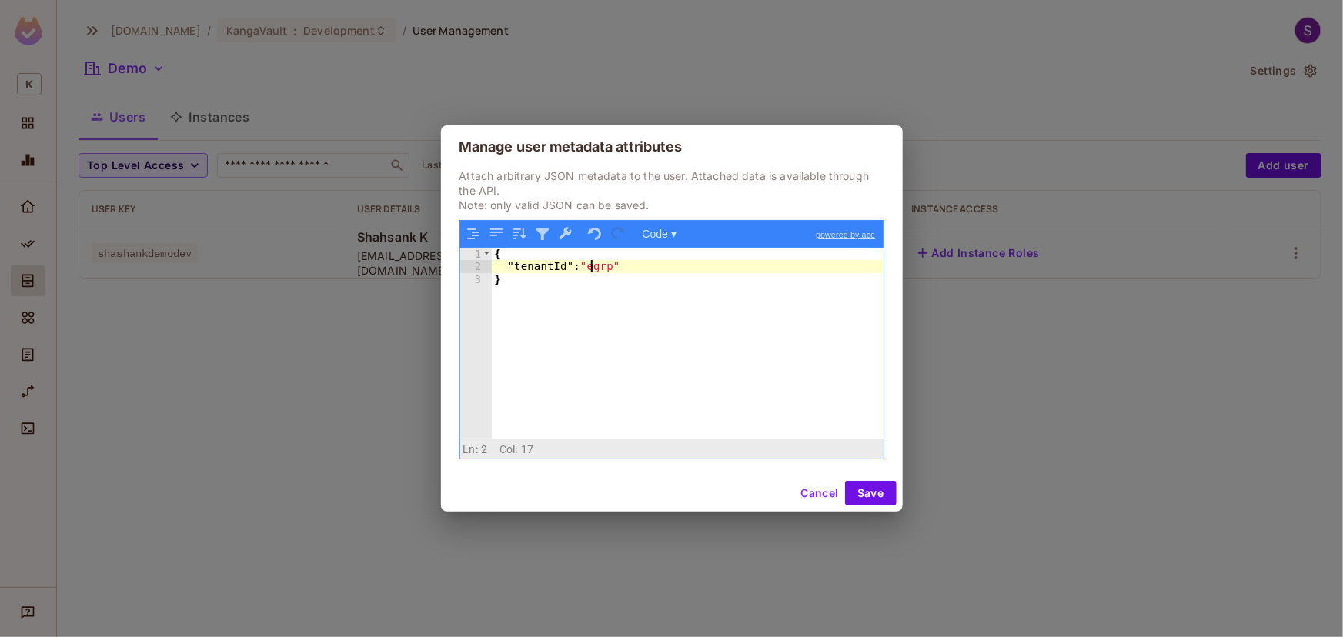
click at [593, 269] on div "{ "tenantId" : "egrp" }" at bounding box center [688, 356] width 392 height 216
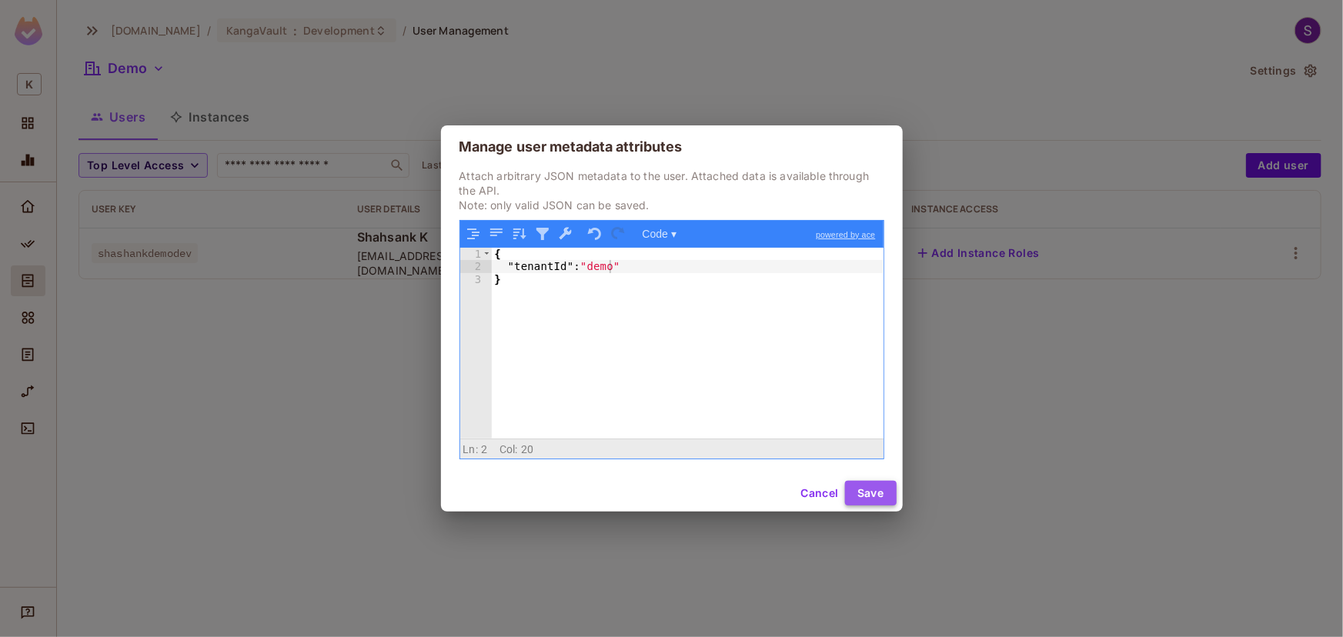
click at [870, 493] on button "Save" at bounding box center [871, 493] width 52 height 25
